Goal: Navigation & Orientation: Find specific page/section

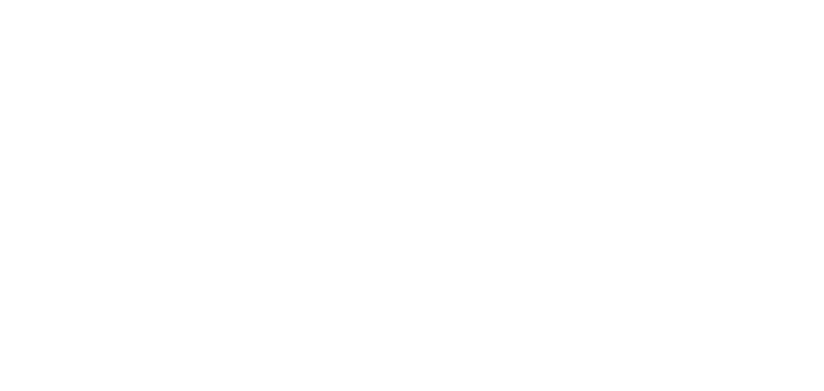
drag, startPoint x: 794, startPoint y: 0, endPoint x: 584, endPoint y: 36, distance: 212.9
click at [584, 0] on html at bounding box center [412, 0] width 824 height 0
